Goal: Transaction & Acquisition: Subscribe to service/newsletter

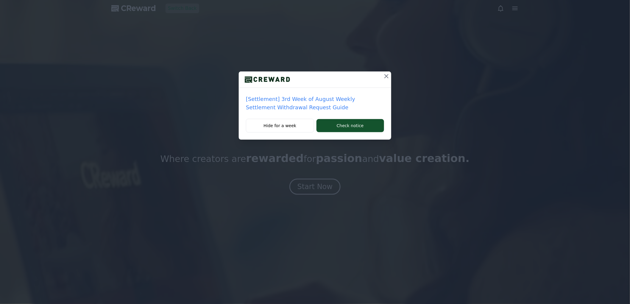
click at [387, 76] on icon at bounding box center [386, 76] width 4 height 4
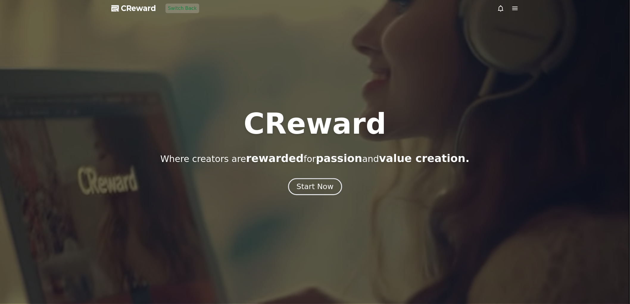
click at [312, 194] on button "Start Now" at bounding box center [315, 186] width 54 height 17
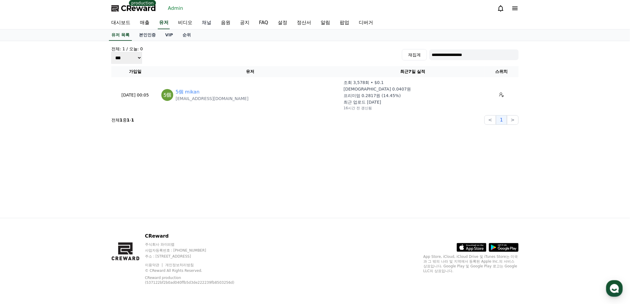
click at [201, 21] on link "채널" at bounding box center [206, 23] width 19 height 13
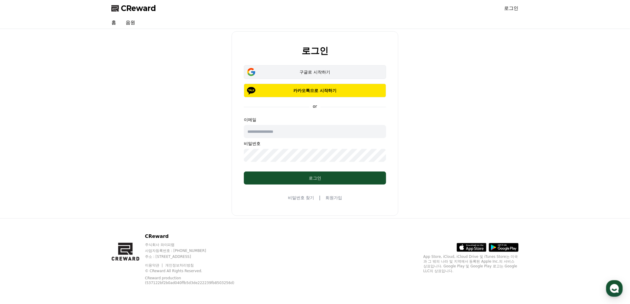
click at [300, 70] on div "구글로 시작하기" at bounding box center [314, 72] width 125 height 6
